Goal: Book appointment/travel/reservation

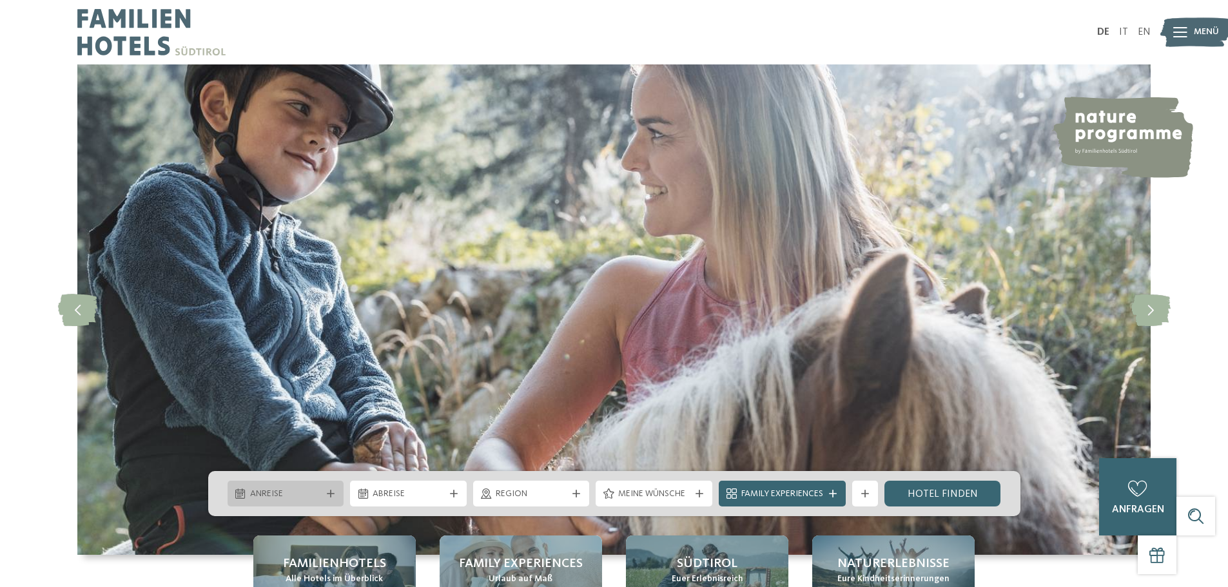
click at [335, 492] on div at bounding box center [330, 494] width 13 height 8
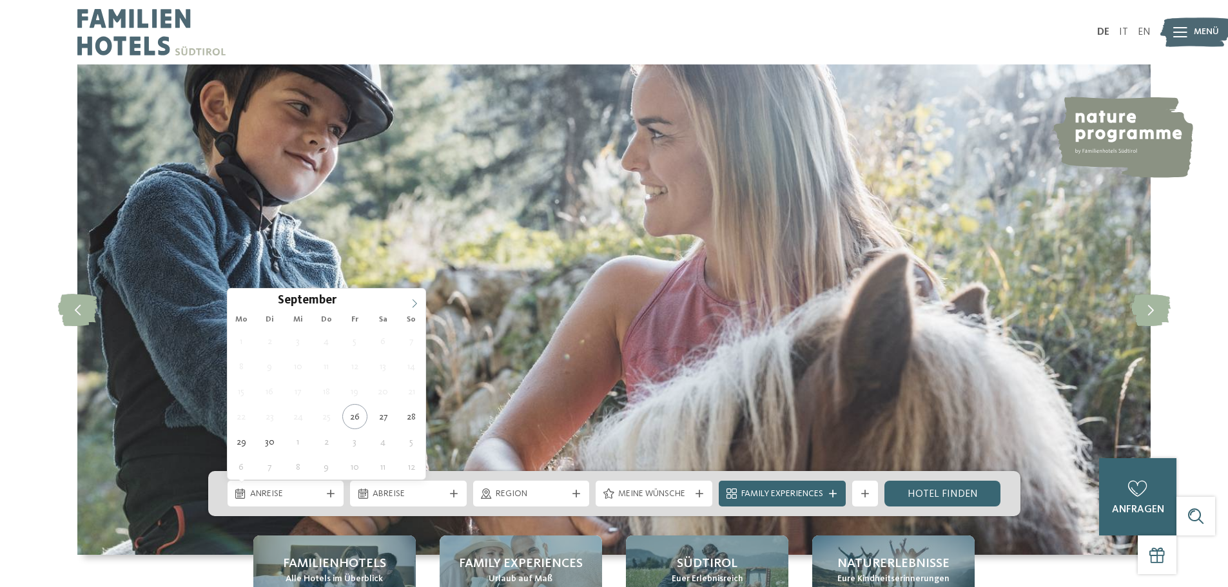
click at [414, 300] on icon at bounding box center [414, 303] width 9 height 9
type div "[DATE]"
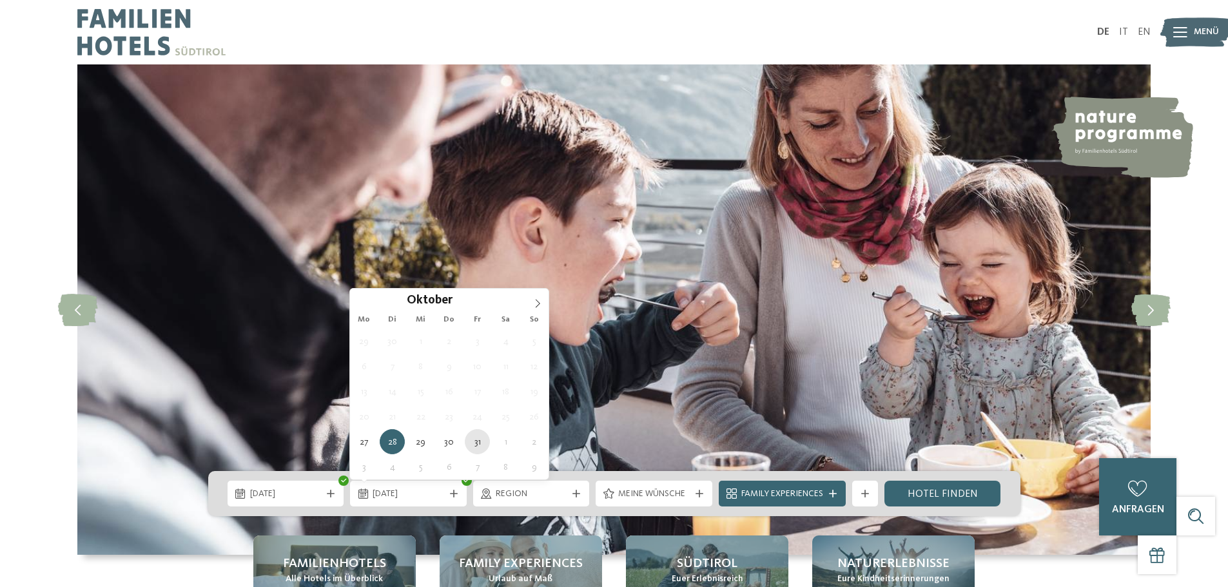
type div "[DATE]"
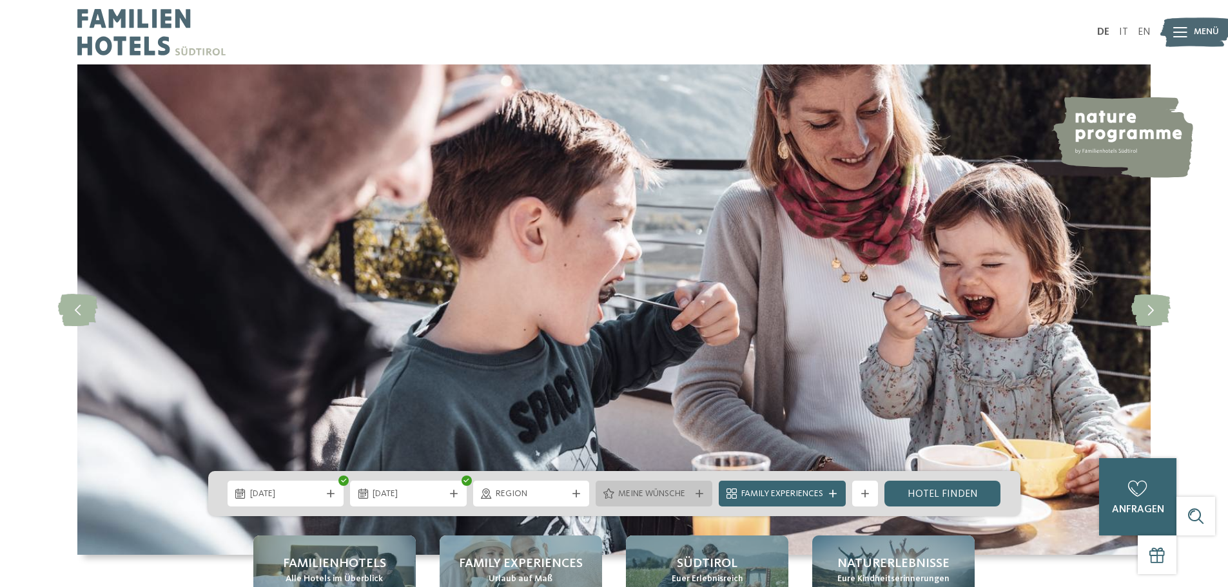
click at [687, 498] on span "Meine Wünsche" at bounding box center [654, 494] width 72 height 13
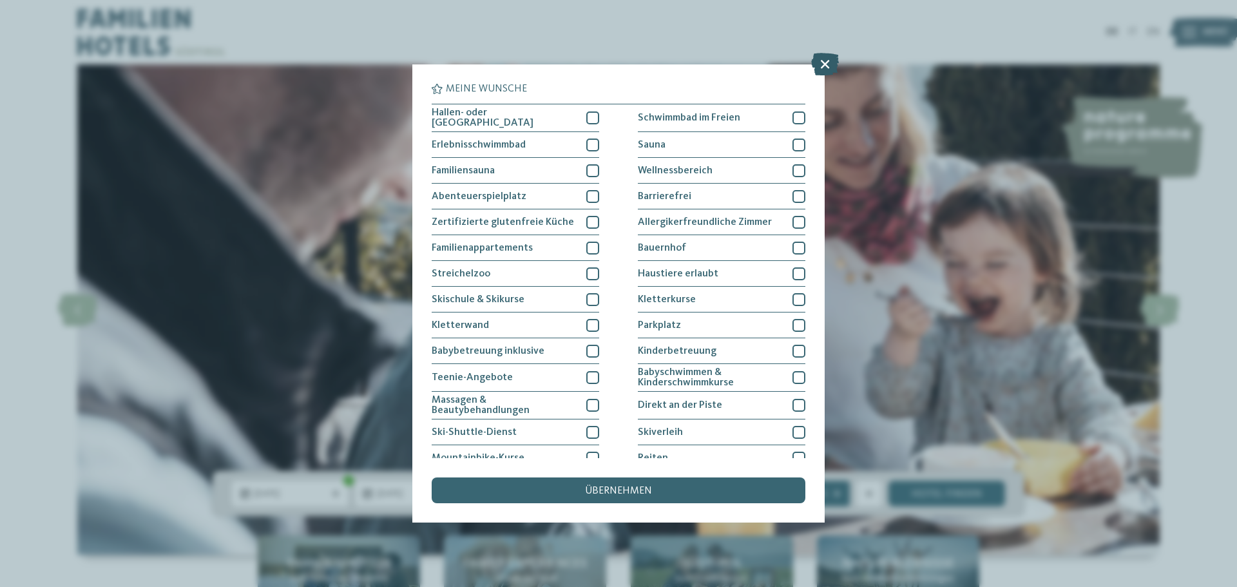
click at [822, 70] on icon at bounding box center [825, 64] width 28 height 23
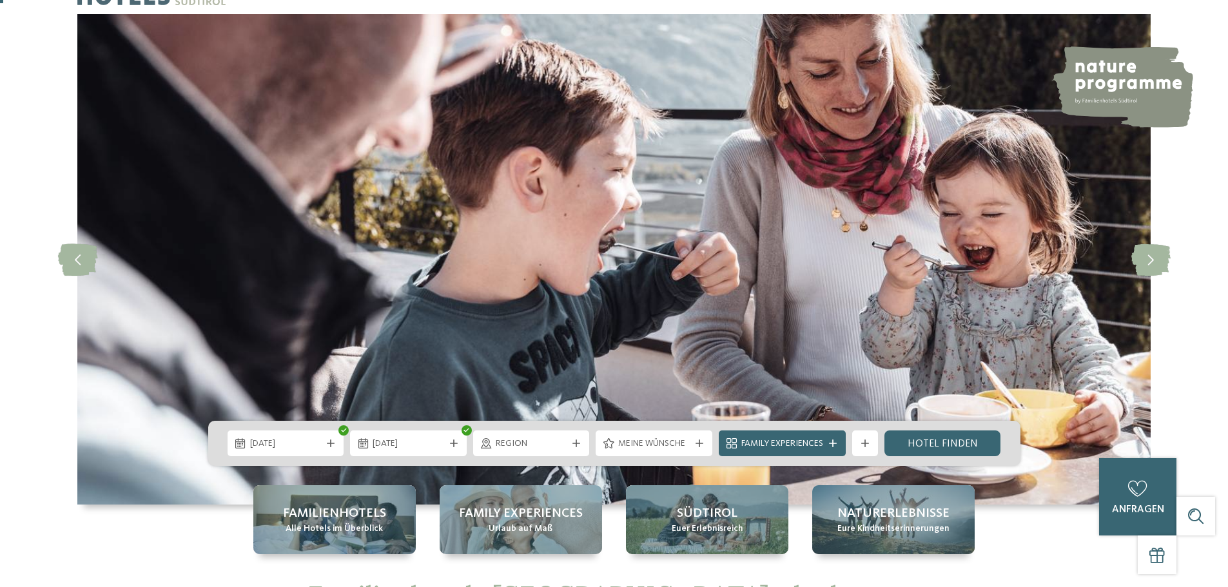
scroll to position [129, 0]
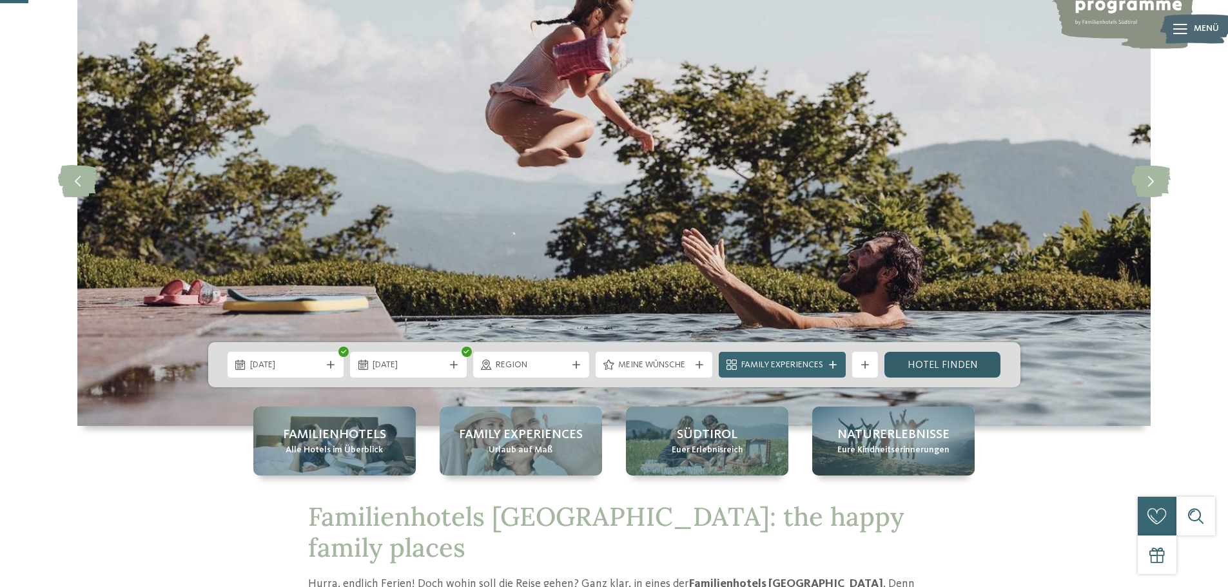
click at [923, 374] on link "Hotel finden" at bounding box center [942, 365] width 117 height 26
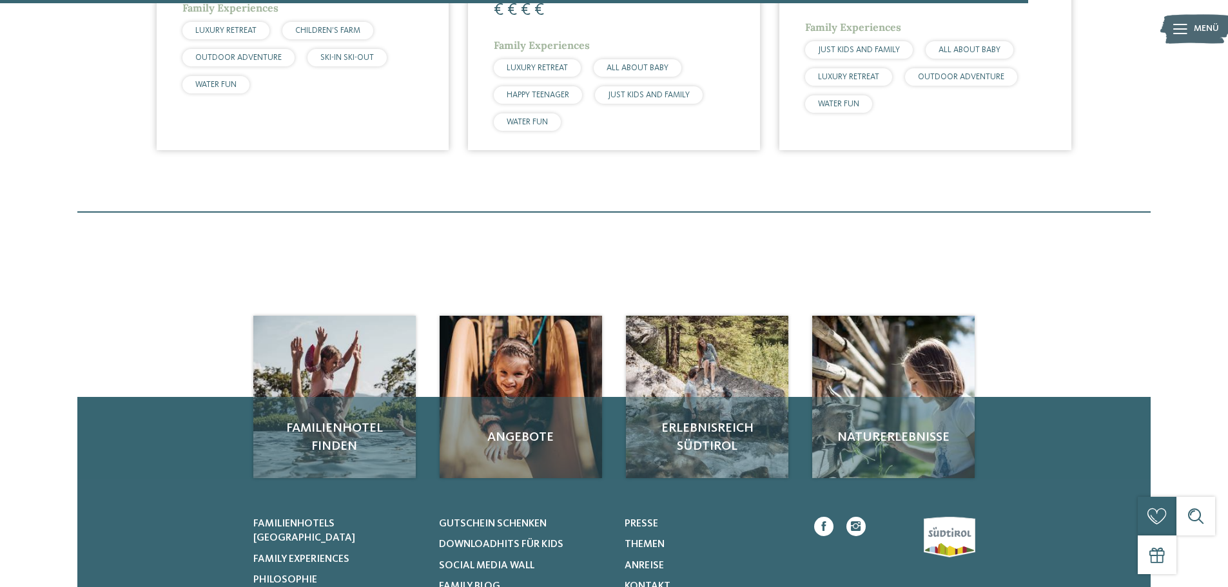
scroll to position [2650, 0]
